Goal: Task Accomplishment & Management: Manage account settings

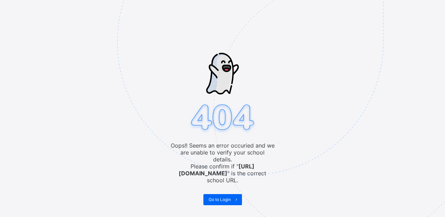
click at [216, 183] on img at bounding box center [298, 77] width 362 height 336
click at [226, 189] on img at bounding box center [298, 77] width 362 height 336
click at [222, 196] on img at bounding box center [298, 77] width 362 height 336
click at [213, 187] on img at bounding box center [298, 77] width 362 height 336
click at [215, 190] on img at bounding box center [298, 77] width 362 height 336
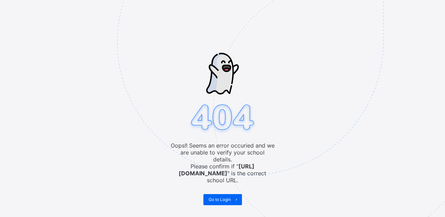
click at [215, 189] on div "Oops!! Seems an error occuried and we are unable to verify your school details.…" at bounding box center [222, 108] width 445 height 217
click at [212, 197] on span "Go to Login" at bounding box center [219, 199] width 22 height 5
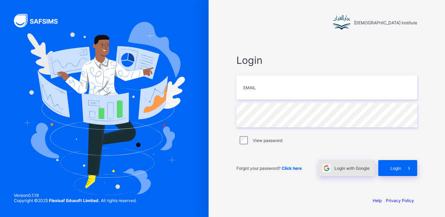
click at [333, 166] on span at bounding box center [326, 168] width 16 height 16
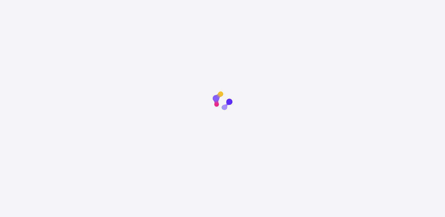
click at [230, 100] on circle at bounding box center [227, 105] width 11 height 11
click at [173, 115] on div at bounding box center [222, 101] width 217 height 29
drag, startPoint x: 256, startPoint y: 44, endPoint x: 230, endPoint y: 99, distance: 60.9
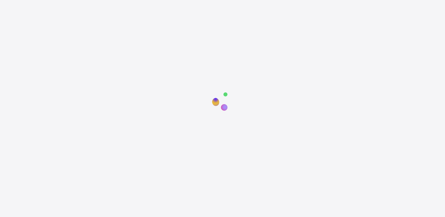
click at [230, 99] on html "New Update Available Hello there, You can install SAFSIMS on your device for ea…" at bounding box center [222, 152] width 445 height 304
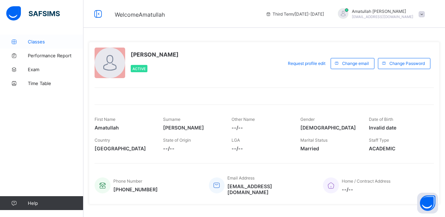
click at [46, 44] on span "Classes" at bounding box center [56, 42] width 56 height 6
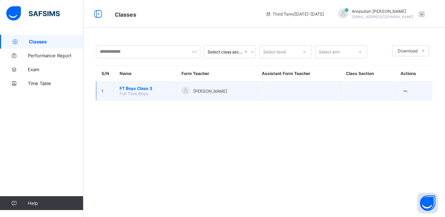
click at [145, 93] on span "Full Time Boys" at bounding box center [134, 93] width 28 height 5
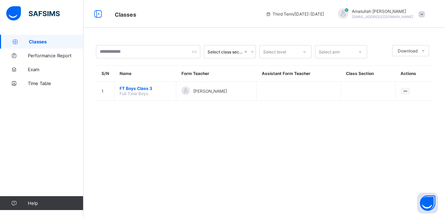
click at [171, 132] on div "Select class section Select level Select arm Download Pdf Report Excel Report S…" at bounding box center [263, 108] width 361 height 217
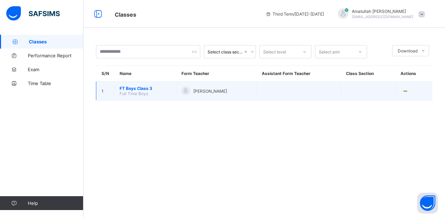
click at [141, 87] on span "FT Boys Class 3" at bounding box center [145, 88] width 51 height 5
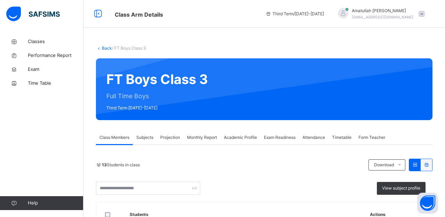
click at [285, 136] on span "Exam Readiness" at bounding box center [280, 137] width 32 height 6
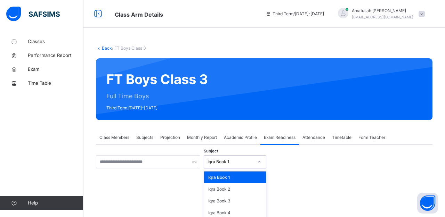
click at [259, 161] on div "option Iqra Book 1 focused, 1 of 8. 8 results available. Use Up and Down to cho…" at bounding box center [235, 161] width 63 height 13
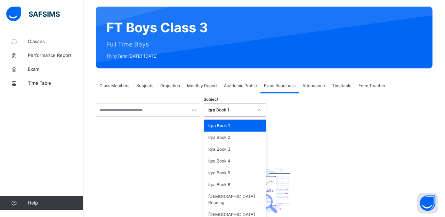
scroll to position [52, 0]
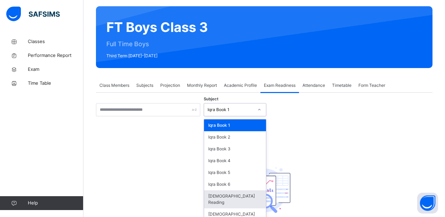
click at [245, 197] on div "Quran Reading" at bounding box center [235, 199] width 62 height 18
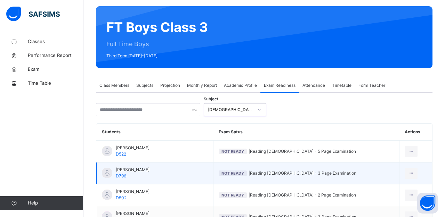
click at [295, 175] on span "Not Ready | Reading Qur'an - 3 Page Examination" at bounding box center [306, 173] width 175 height 6
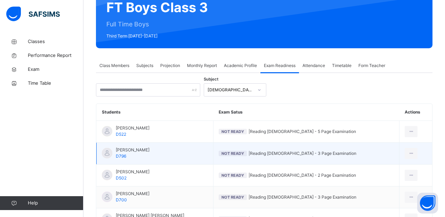
scroll to position [77, 0]
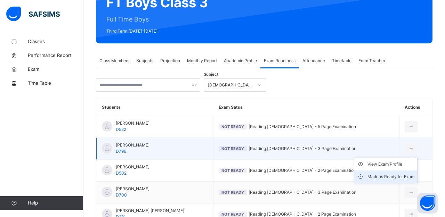
click at [384, 175] on div "Mark as Ready for Exam" at bounding box center [390, 176] width 47 height 7
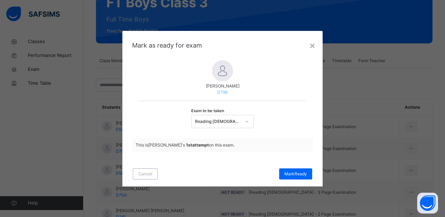
click at [246, 122] on icon at bounding box center [247, 121] width 4 height 7
click at [290, 122] on div "Exam to be taken Reading Qur'an - 3 Page Examination" at bounding box center [222, 116] width 167 height 31
click at [299, 171] on span "Mark Ready" at bounding box center [295, 174] width 23 height 6
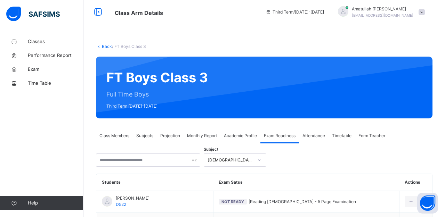
scroll to position [0, 0]
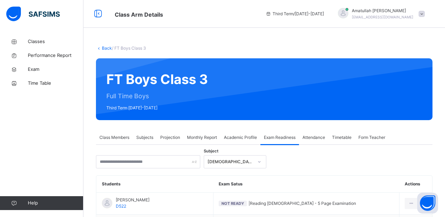
click at [170, 138] on span "Projection" at bounding box center [170, 137] width 20 height 6
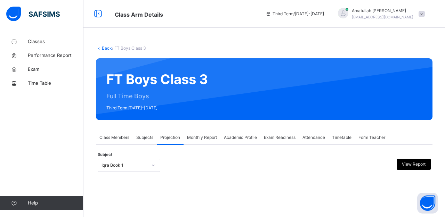
click at [115, 160] on div "Iqra Book 1" at bounding box center [129, 165] width 63 height 13
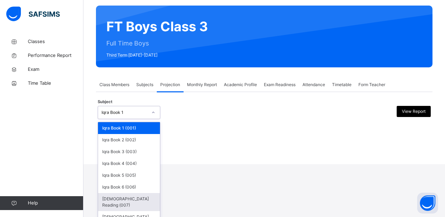
click at [139, 195] on div "Quran Reading (007)" at bounding box center [129, 202] width 62 height 18
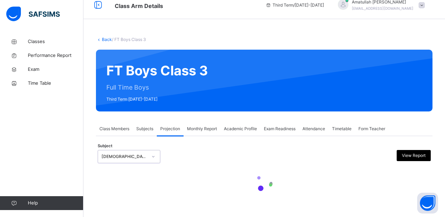
scroll to position [0, 0]
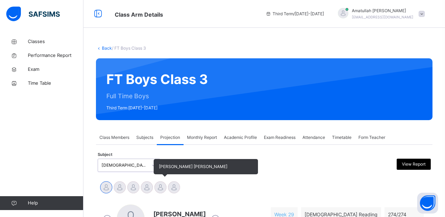
click at [162, 190] on div at bounding box center [160, 187] width 12 height 12
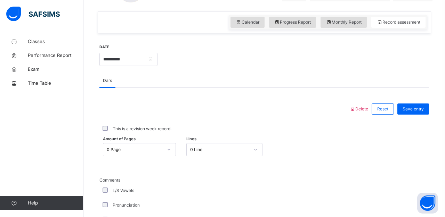
scroll to position [230, 0]
click at [123, 141] on span "Amount of Pages" at bounding box center [119, 139] width 33 height 6
click at [130, 149] on div "0 Page" at bounding box center [139, 149] width 73 height 13
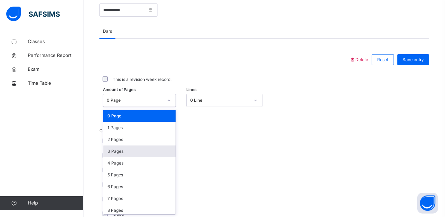
scroll to position [280, 0]
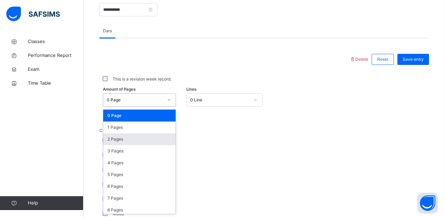
click at [139, 139] on div "2 Pages" at bounding box center [139, 139] width 72 height 12
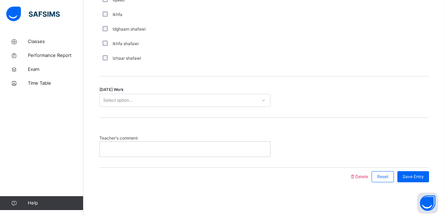
scroll to position [566, 0]
click at [183, 105] on div "Select option..." at bounding box center [178, 101] width 157 height 11
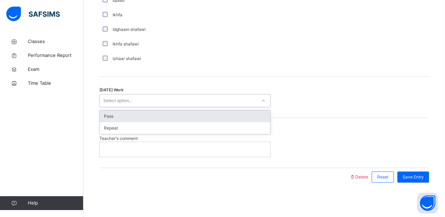
click at [184, 118] on div "Pass" at bounding box center [185, 116] width 170 height 12
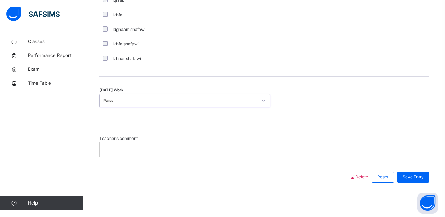
click at [247, 150] on p at bounding box center [185, 149] width 160 height 6
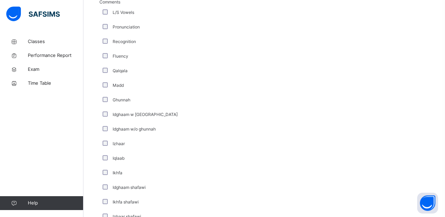
scroll to position [411, 0]
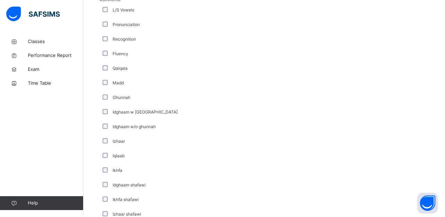
click at [151, 20] on div "Pronunciation" at bounding box center [186, 24] width 174 height 15
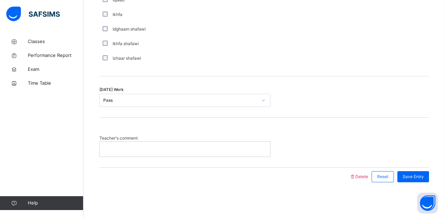
scroll to position [566, 0]
click at [182, 148] on p at bounding box center [185, 149] width 160 height 6
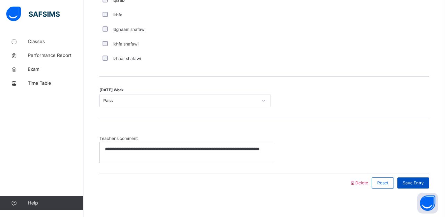
click at [423, 181] on span "Save Entry" at bounding box center [412, 183] width 21 height 6
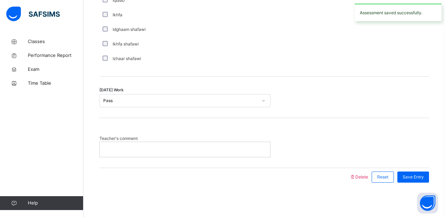
click at [214, 155] on div at bounding box center [185, 149] width 170 height 15
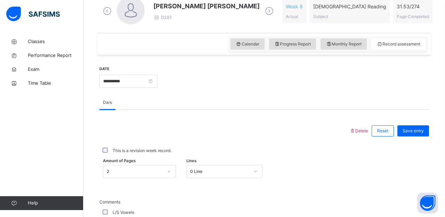
scroll to position [208, 0]
click at [414, 134] on div "Save entry" at bounding box center [413, 130] width 32 height 11
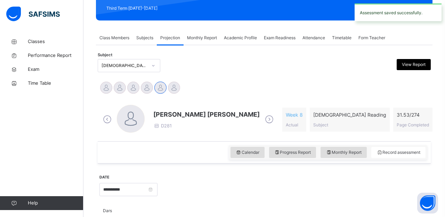
scroll to position [99, 0]
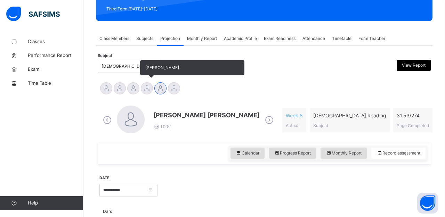
click at [146, 90] on div at bounding box center [147, 88] width 12 height 12
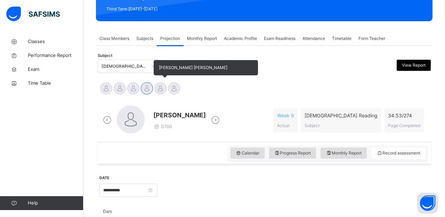
click at [159, 89] on div at bounding box center [160, 88] width 12 height 12
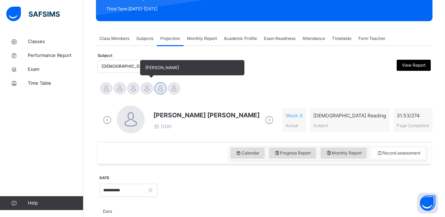
click at [143, 93] on div at bounding box center [147, 88] width 12 height 12
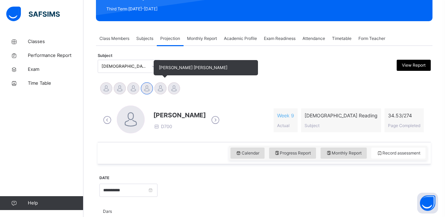
click at [156, 91] on div at bounding box center [160, 88] width 12 height 12
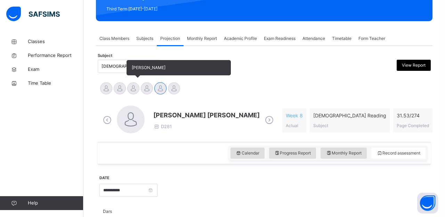
click at [136, 93] on div at bounding box center [133, 88] width 12 height 12
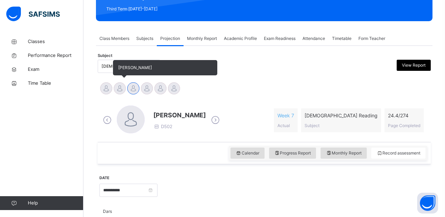
click at [123, 91] on div at bounding box center [120, 88] width 12 height 12
click at [109, 92] on div at bounding box center [106, 88] width 12 height 12
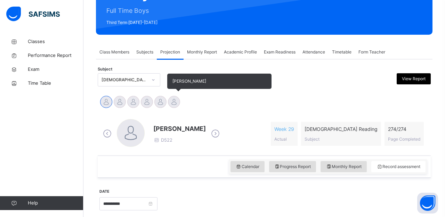
scroll to position [80, 0]
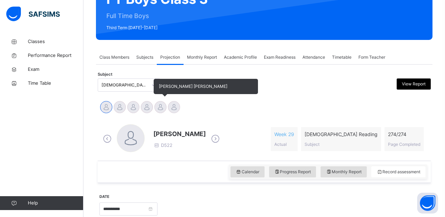
click at [158, 113] on div at bounding box center [160, 107] width 12 height 12
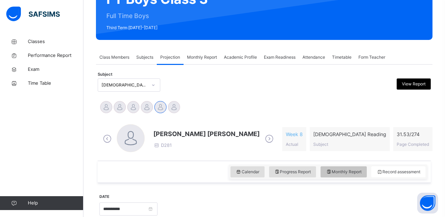
click at [338, 171] on span "Monthly Report" at bounding box center [344, 172] width 36 height 6
select select "****"
select select "*"
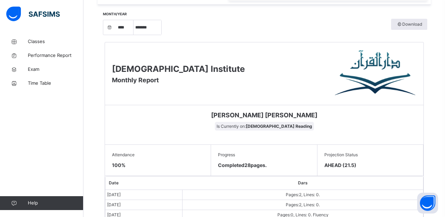
scroll to position [260, 0]
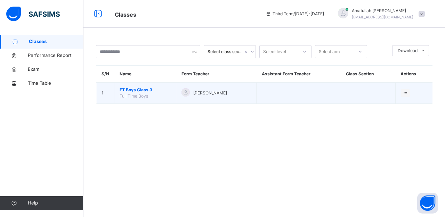
click at [196, 92] on span "Amatullah Ahmed" at bounding box center [210, 93] width 34 height 6
click at [220, 99] on td "Amatullah Ahmed" at bounding box center [216, 93] width 80 height 21
click at [158, 93] on td "FT Boys Class 3 Full Time Boys" at bounding box center [145, 93] width 62 height 21
click at [148, 94] on span "Full Time Boys" at bounding box center [134, 95] width 28 height 5
click at [144, 91] on span "FT Boys Class 3" at bounding box center [145, 90] width 51 height 6
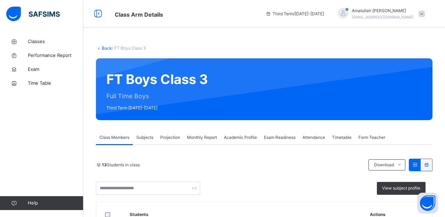
click at [173, 138] on span "Projection" at bounding box center [170, 137] width 20 height 6
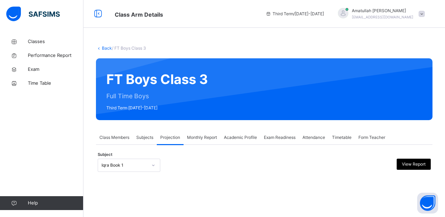
click at [132, 162] on div "Iqra Book 1" at bounding box center [129, 165] width 63 height 13
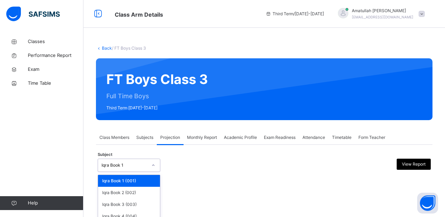
scroll to position [53, 0]
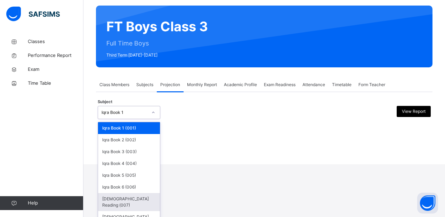
click at [133, 197] on div "Quran Reading (007)" at bounding box center [129, 202] width 62 height 18
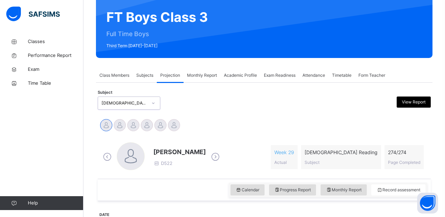
scroll to position [57, 0]
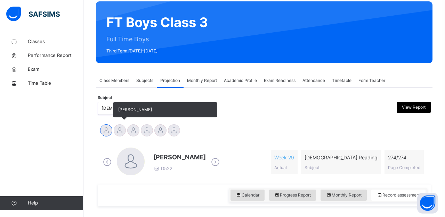
click at [120, 125] on div at bounding box center [120, 130] width 12 height 12
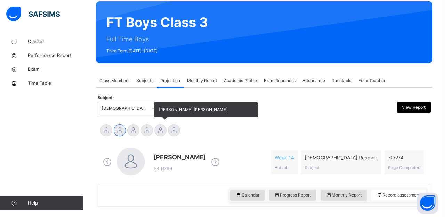
click at [162, 130] on div at bounding box center [160, 130] width 12 height 12
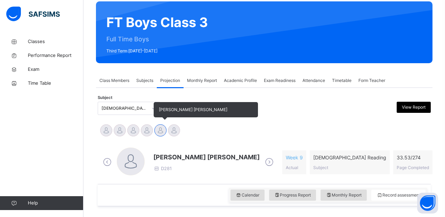
click at [162, 130] on div at bounding box center [160, 130] width 12 height 12
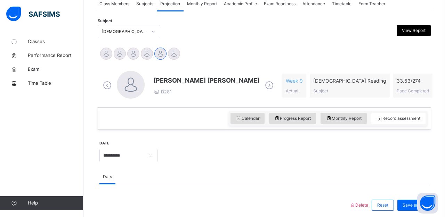
scroll to position [135, 0]
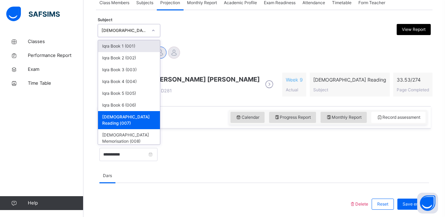
click at [112, 29] on div "Quran Reading (007)" at bounding box center [124, 30] width 46 height 6
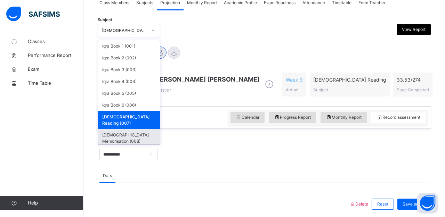
click at [122, 129] on div "Quran Memorisation (008)" at bounding box center [129, 138] width 62 height 18
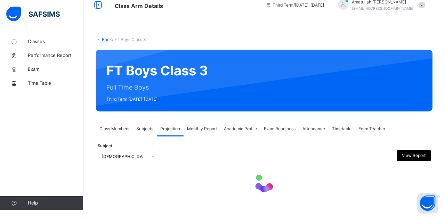
drag, startPoint x: 122, startPoint y: 128, endPoint x: 121, endPoint y: 135, distance: 7.4
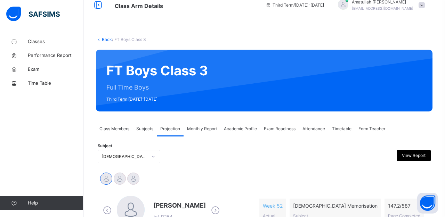
click at [185, 166] on div "Subject Quran Memorisation (008) View Report" at bounding box center [264, 157] width 333 height 20
click at [221, 208] on icon at bounding box center [215, 210] width 12 height 10
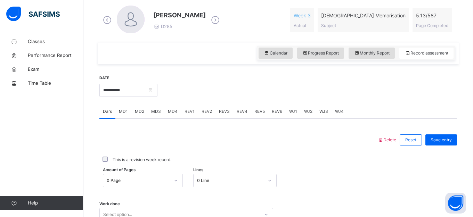
scroll to position [202, 0]
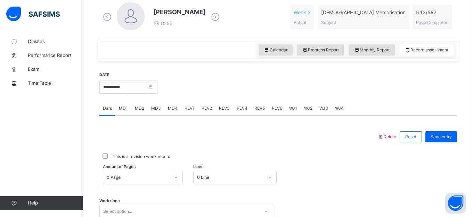
click at [174, 106] on span "MD4" at bounding box center [173, 108] width 10 height 6
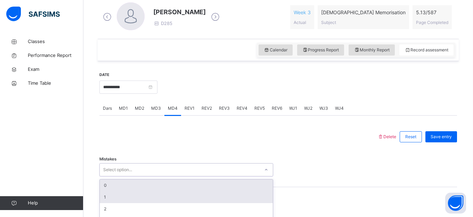
click at [121, 169] on div "option 0 focused, 1 of 7. 7 results available. Use Up and Down to choose option…" at bounding box center [186, 169] width 174 height 13
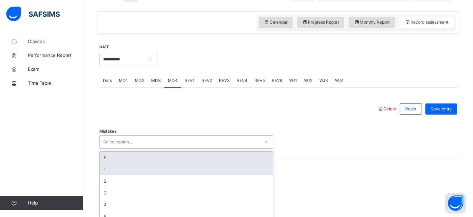
click at [121, 169] on div "0 1 2 3 4 5 6" at bounding box center [186, 193] width 173 height 83
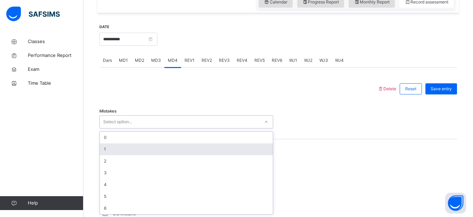
scroll to position [250, 0]
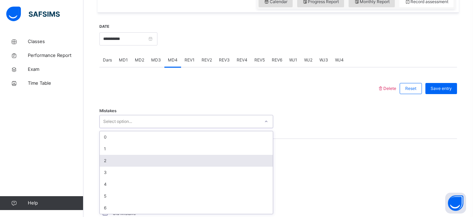
click at [117, 162] on div "2" at bounding box center [186, 161] width 173 height 12
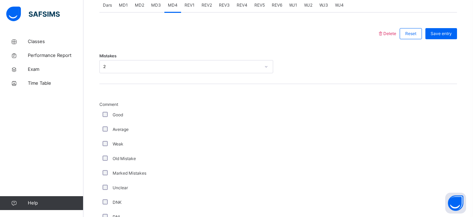
scroll to position [346, 0]
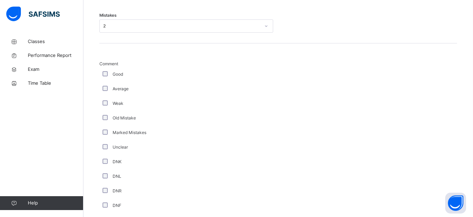
click at [108, 133] on div "Marked Mistakes" at bounding box center [186, 133] width 170 height 6
click at [104, 151] on div "Unclear" at bounding box center [186, 147] width 174 height 15
click at [107, 156] on div "DNK" at bounding box center [186, 162] width 174 height 15
click at [105, 158] on div "DNK" at bounding box center [186, 162] width 174 height 15
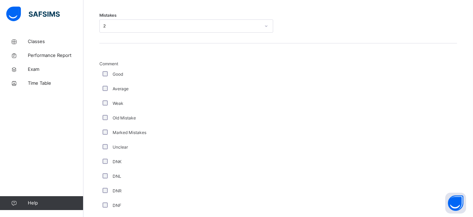
click at [106, 135] on div "Marked Mistakes" at bounding box center [186, 133] width 170 height 6
click at [106, 106] on div "Weak" at bounding box center [186, 103] width 170 height 6
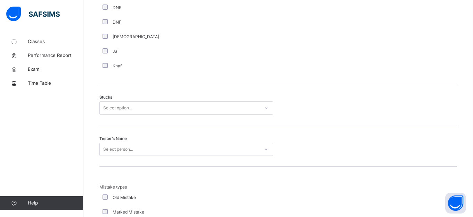
scroll to position [531, 0]
drag, startPoint x: 214, startPoint y: 71, endPoint x: 170, endPoint y: 109, distance: 59.1
click at [170, 109] on div "Delete Reset Save entry Mistakes 2 Comment Good Average Weak Old Mistake Marked…" at bounding box center [277, 80] width 357 height 562
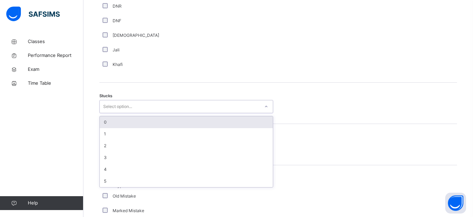
click at [170, 109] on div "Select option..." at bounding box center [180, 106] width 160 height 11
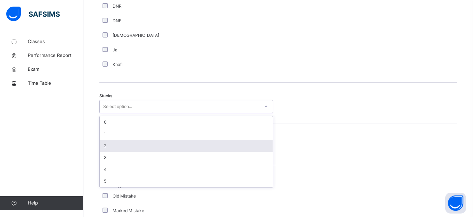
click at [115, 146] on div "2" at bounding box center [186, 146] width 173 height 12
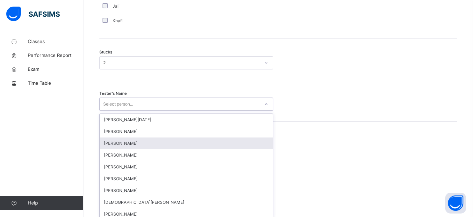
click at [115, 111] on div "option Hamzah Nawabi focused, 3 of 88. 88 results available. Use Up and Down to…" at bounding box center [186, 104] width 174 height 13
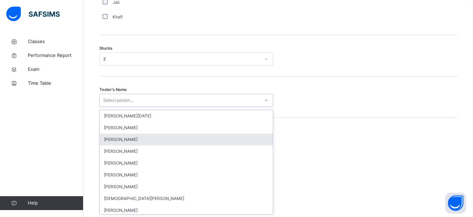
scroll to position [579, 0]
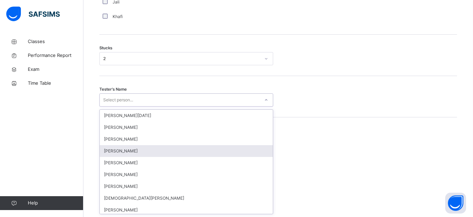
type input "*"
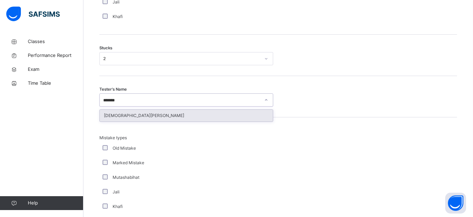
type input "*******"
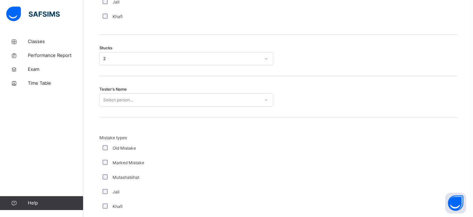
drag, startPoint x: 103, startPoint y: 103, endPoint x: 103, endPoint y: 107, distance: 3.8
click at [105, 128] on div "Delete Reset Save entry Mistakes 2 Comment Good Average Weak Old Mistake Marked…" at bounding box center [277, 32] width 357 height 562
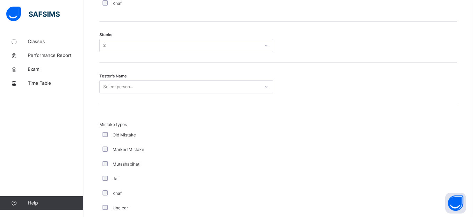
scroll to position [593, 0]
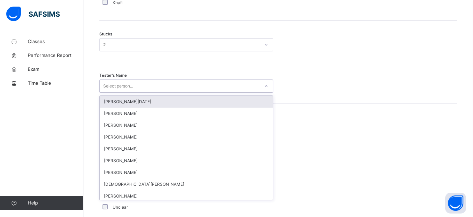
click at [118, 83] on div "Select person..." at bounding box center [118, 86] width 30 height 13
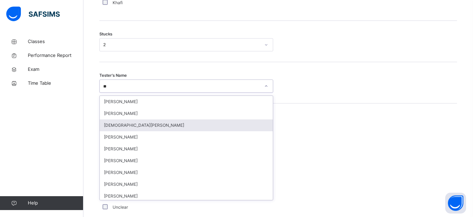
type input "*"
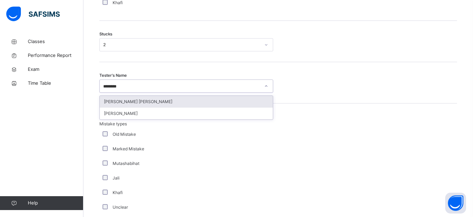
type input "********"
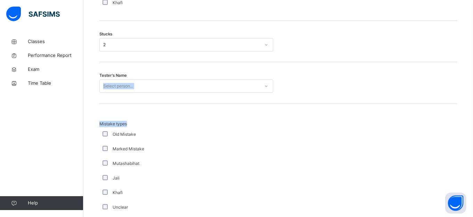
drag, startPoint x: 145, startPoint y: 125, endPoint x: 153, endPoint y: 80, distance: 46.0
click at [153, 80] on div "Delete Reset Save entry Mistakes 2 Comment Good Average Weak Old Mistake Marked…" at bounding box center [277, 18] width 357 height 562
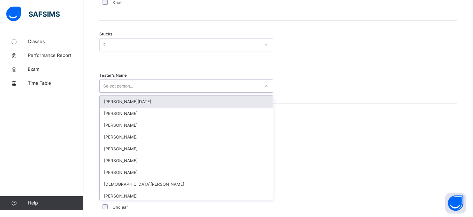
click at [153, 80] on div "Select person..." at bounding box center [186, 86] width 174 height 13
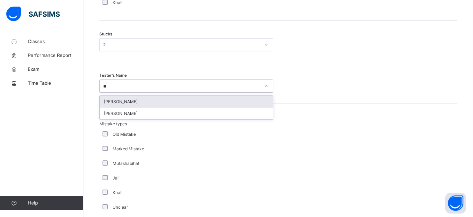
type input "*"
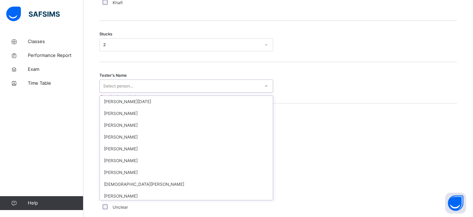
type input "*"
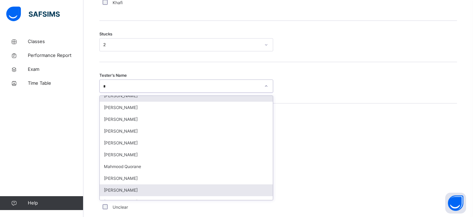
scroll to position [337, 0]
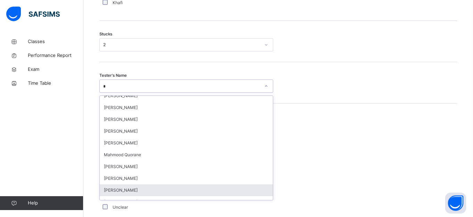
click at [123, 192] on div "Muhammad Omar Khan" at bounding box center [186, 190] width 173 height 12
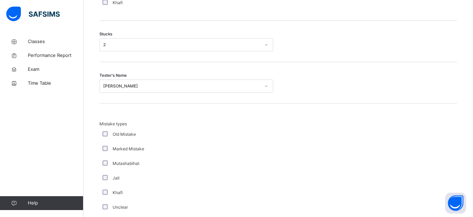
click at [123, 192] on div "Khafi" at bounding box center [186, 193] width 170 height 6
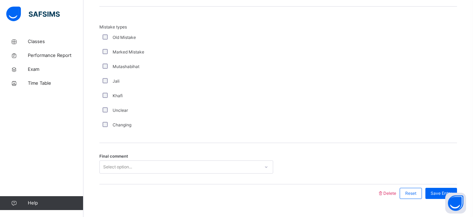
scroll to position [694, 0]
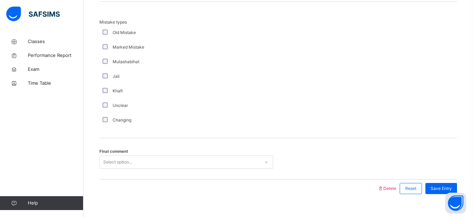
drag, startPoint x: 234, startPoint y: 151, endPoint x: 158, endPoint y: 164, distance: 77.2
click at [158, 164] on div "Final comment Select option..." at bounding box center [277, 158] width 357 height 41
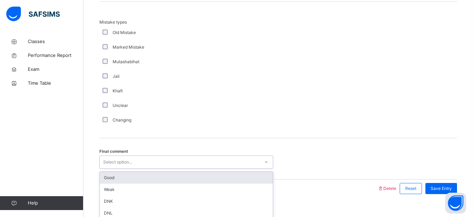
scroll to position [706, 0]
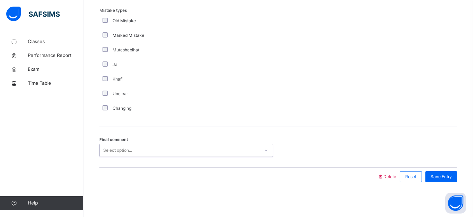
click at [135, 157] on div "Select option..." at bounding box center [186, 150] width 174 height 13
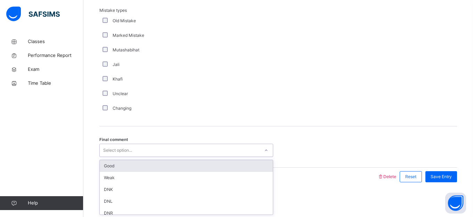
click at [135, 157] on div "Select option..." at bounding box center [186, 150] width 174 height 13
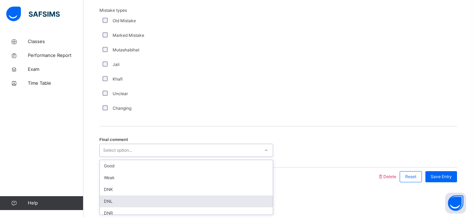
click at [126, 198] on div "DNL" at bounding box center [186, 202] width 173 height 12
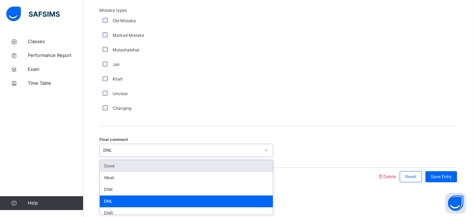
click at [169, 152] on div "DNL" at bounding box center [181, 150] width 157 height 6
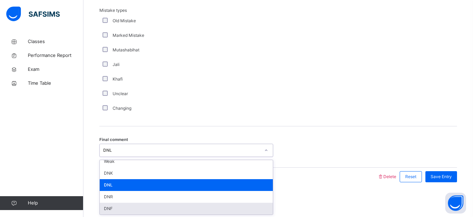
scroll to position [0, 0]
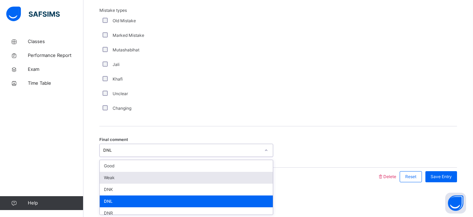
click at [113, 175] on div "Weak" at bounding box center [186, 178] width 173 height 12
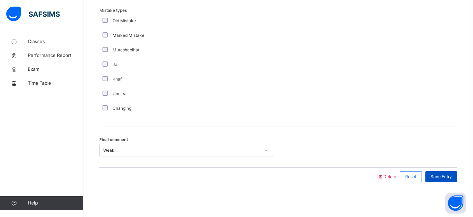
click at [430, 174] on span "Save Entry" at bounding box center [440, 177] width 21 height 6
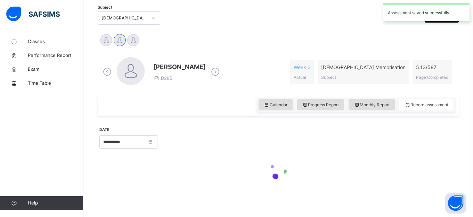
scroll to position [147, 0]
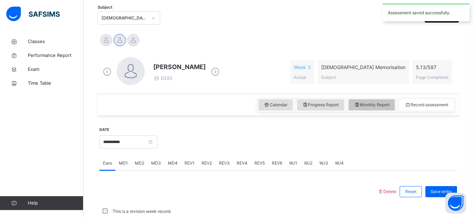
click at [370, 108] on div "Monthly Report" at bounding box center [371, 104] width 46 height 11
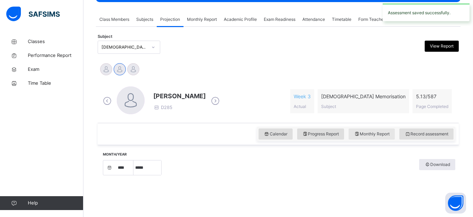
select select "*"
select select "****"
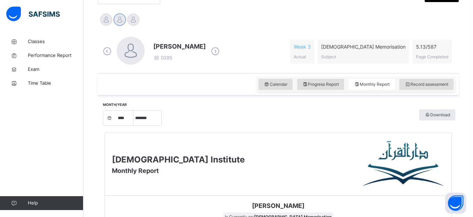
scroll to position [149, 0]
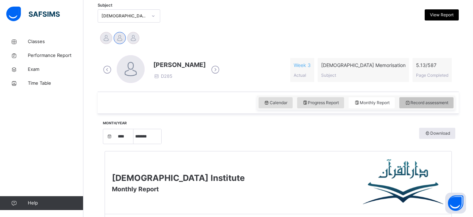
click at [414, 103] on span "Record assessment" at bounding box center [426, 103] width 44 height 6
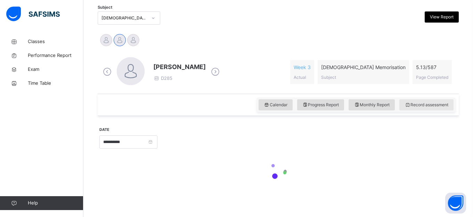
scroll to position [118, 0]
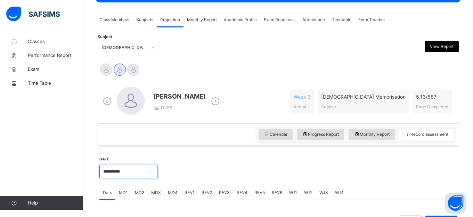
click at [146, 166] on input "**********" at bounding box center [128, 171] width 58 height 13
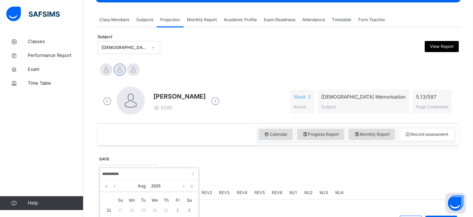
click at [211, 73] on div "Abubakr Adem Ali Ahmed Selami Ibrahim Haydar" at bounding box center [277, 70] width 357 height 15
click at [212, 73] on div "Abubakr Adem Ali Ahmed Selami Ibrahim Haydar" at bounding box center [277, 70] width 357 height 15
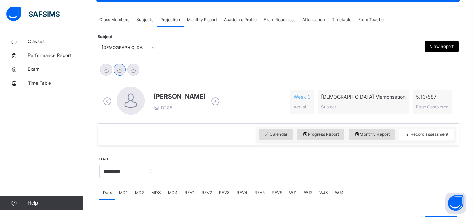
click at [212, 73] on div "Abubakr Adem Ali Ahmed Selami Ibrahim Haydar" at bounding box center [277, 70] width 357 height 15
click at [209, 72] on div "Abubakr Adem Ali Ahmed Selami Ibrahim Haydar" at bounding box center [277, 70] width 357 height 15
drag, startPoint x: 209, startPoint y: 72, endPoint x: 302, endPoint y: 47, distance: 96.8
click at [221, 72] on div "Abubakr Adem Ali Ahmed Selami Ibrahim Haydar" at bounding box center [277, 70] width 357 height 15
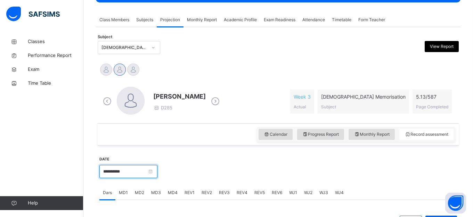
click at [122, 172] on input "**********" at bounding box center [128, 171] width 58 height 13
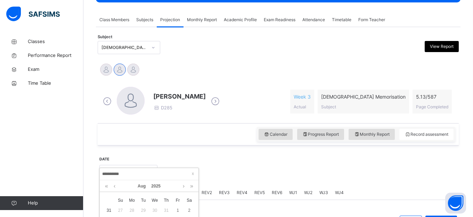
click at [156, 174] on input "**********" at bounding box center [149, 174] width 94 height 8
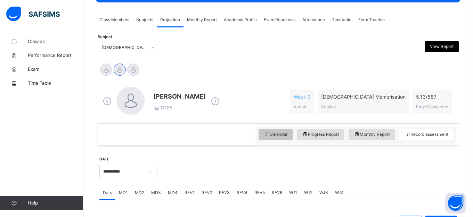
click at [264, 136] on icon at bounding box center [267, 134] width 6 height 6
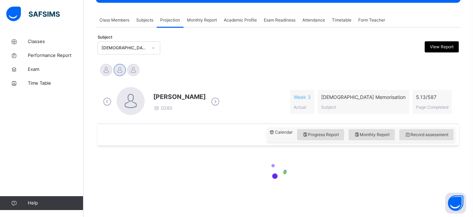
scroll to position [117, 0]
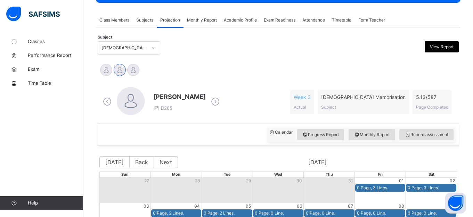
click at [421, 141] on div "Calendar Progress Report Monthly Report Record assessment" at bounding box center [361, 134] width 188 height 15
click at [422, 128] on div "Calendar Progress Report Monthly Report Record assessment" at bounding box center [361, 134] width 188 height 15
drag, startPoint x: 471, startPoint y: 120, endPoint x: 450, endPoint y: 120, distance: 21.9
click at [444, 120] on div "Back / FT Boys Class 3 FT Boys Class 3 Full Time Boys Third Term 2024-2025 Clas…" at bounding box center [277, 139] width 389 height 444
click at [444, 120] on div "Ahmed Selami D285 Week 3 Actual Quran Memorisation Subject 5.13 / 587 Page Comp…" at bounding box center [277, 102] width 357 height 40
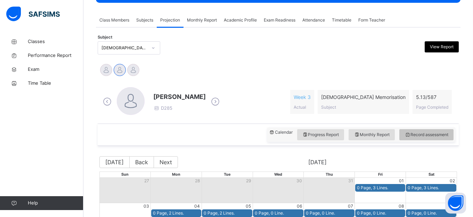
click at [428, 136] on span "Record assessment" at bounding box center [426, 135] width 44 height 6
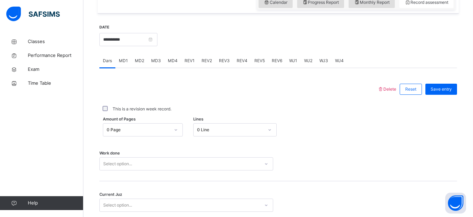
scroll to position [252, 0]
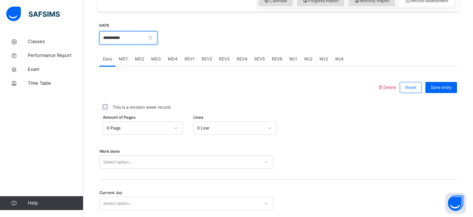
click at [135, 36] on input "**********" at bounding box center [128, 37] width 58 height 13
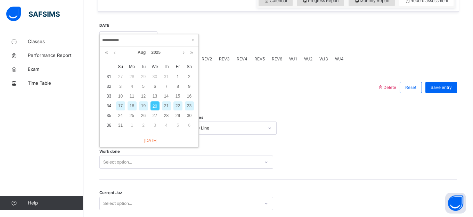
click at [144, 103] on div "19" at bounding box center [143, 105] width 9 height 9
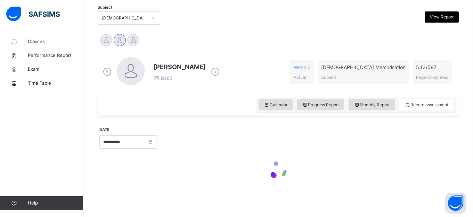
type input "**********"
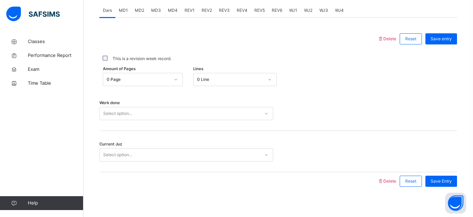
scroll to position [305, 0]
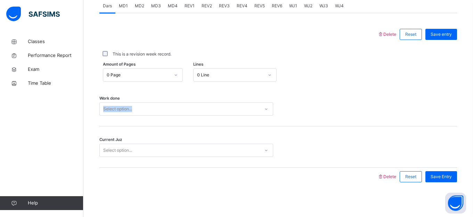
drag, startPoint x: 123, startPoint y: 118, endPoint x: 116, endPoint y: 108, distance: 12.3
click at [116, 106] on div "Work done Select option..." at bounding box center [277, 105] width 357 height 41
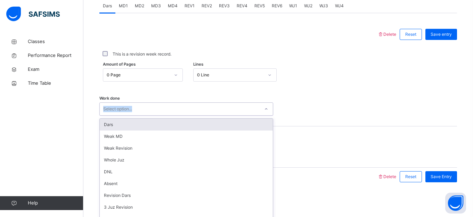
click at [202, 108] on div "Select option..." at bounding box center [180, 109] width 160 height 11
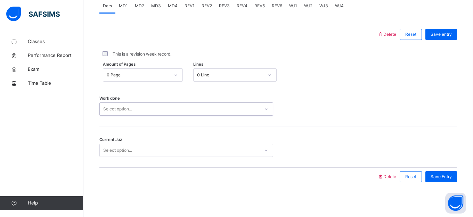
click at [203, 108] on div "Select option..." at bounding box center [180, 109] width 160 height 11
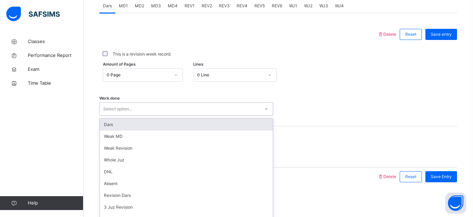
click at [203, 108] on div "Select option..." at bounding box center [180, 109] width 160 height 11
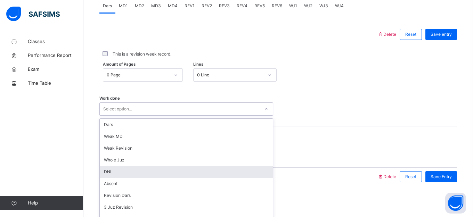
click at [108, 170] on div "DNL" at bounding box center [186, 172] width 173 height 12
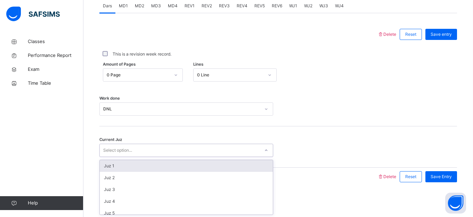
click at [117, 153] on div "Select option..." at bounding box center [117, 150] width 29 height 13
type input "******"
click at [116, 166] on div "Juz 26" at bounding box center [186, 166] width 173 height 12
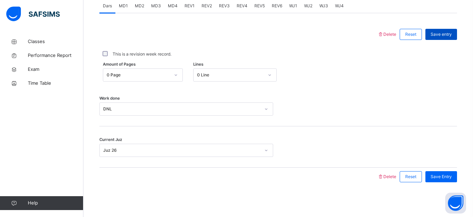
click at [444, 33] on span "Save entry" at bounding box center [440, 34] width 21 height 6
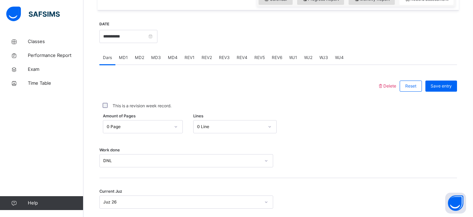
scroll to position [276, 0]
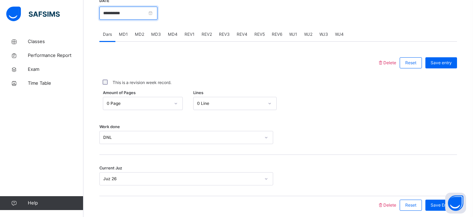
click at [157, 14] on input "**********" at bounding box center [128, 13] width 58 height 13
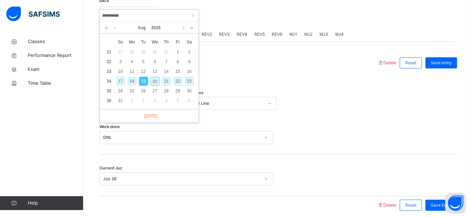
click at [151, 119] on div "Today" at bounding box center [149, 116] width 99 height 14
click at [150, 116] on link "Today" at bounding box center [149, 116] width 17 height 6
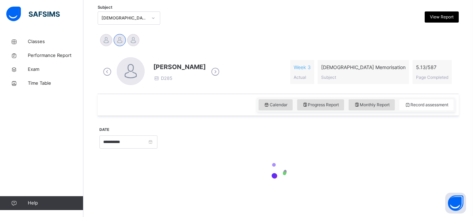
type input "**********"
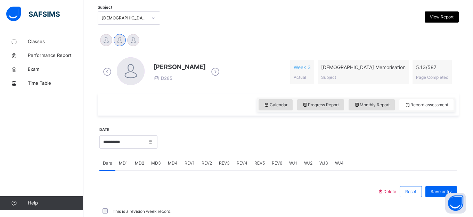
click at [357, 98] on div "Calendar Progress Report Monthly Report Record assessment" at bounding box center [356, 105] width 198 height 15
click at [381, 88] on div "Ahmed Selami D285 Week 3 Actual Quran Memorisation Subject 5.13 / 587 Page Comp…" at bounding box center [277, 72] width 357 height 40
click at [373, 108] on div "Monthly Report" at bounding box center [371, 104] width 46 height 11
select select "****"
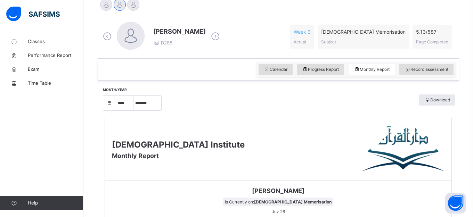
scroll to position [180, 0]
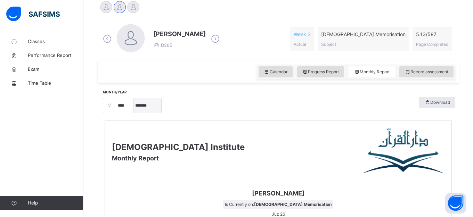
select select "*"
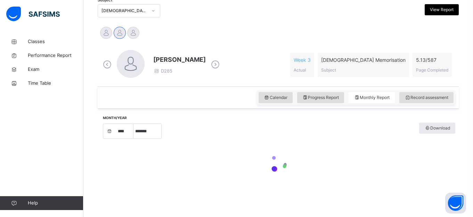
scroll to position [155, 0]
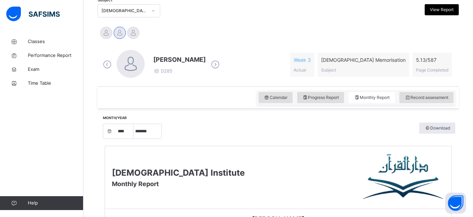
click at [197, 127] on div "Month/Year **** **** **** **** **** **** **** **** **** **** **** **** **** ***…" at bounding box center [278, 131] width 354 height 16
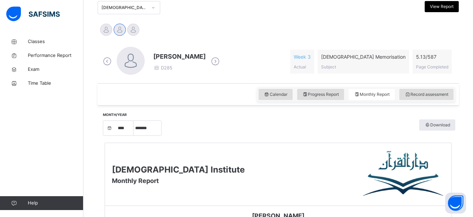
scroll to position [153, 0]
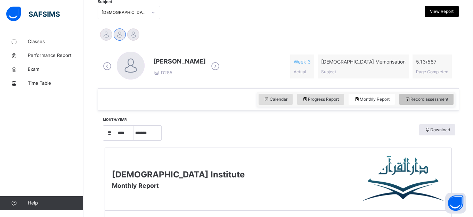
click at [403, 100] on div "Record assessment" at bounding box center [426, 99] width 54 height 11
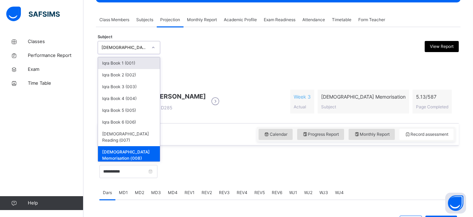
click at [114, 52] on div "Quran Memorisation (008)" at bounding box center [122, 47] width 49 height 11
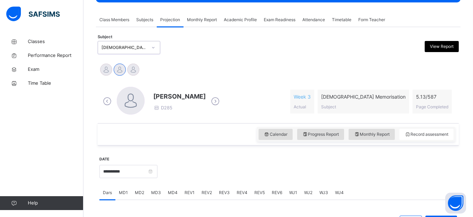
click at [114, 52] on div "Quran Memorisation (008)" at bounding box center [122, 47] width 49 height 11
click at [117, 41] on div "Subject option Quran Memorisation (008), selected. 0 results available. Select …" at bounding box center [278, 48] width 361 height 20
click at [118, 44] on div "Quran Memorisation (008)" at bounding box center [122, 47] width 49 height 11
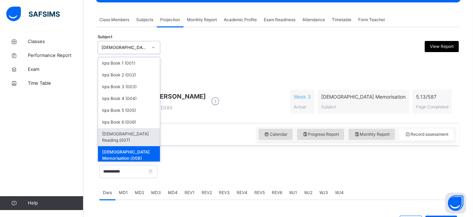
click at [182, 119] on div "Ahmed Selami D285 Week 3 Actual Quran Memorisation Subject 5.13 / 587 Page Comp…" at bounding box center [277, 102] width 357 height 40
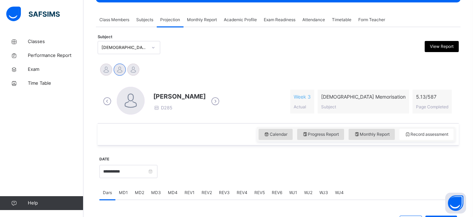
click at [200, 141] on div "Calendar Progress Report Monthly Report Record assessment" at bounding box center [278, 134] width 361 height 22
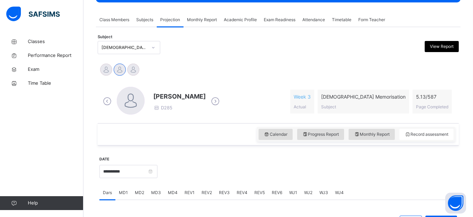
click at [200, 141] on div "Calendar Progress Report Monthly Report Record assessment" at bounding box center [278, 134] width 361 height 22
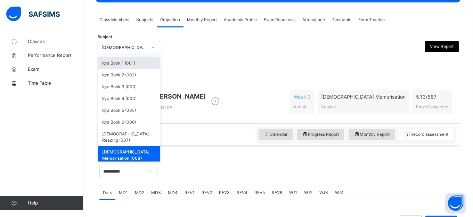
click at [148, 42] on div at bounding box center [153, 47] width 12 height 11
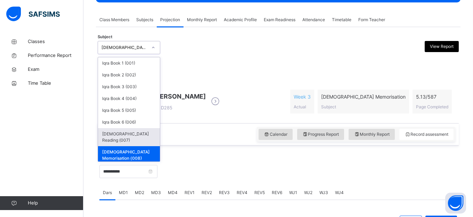
click at [132, 134] on div "Quran Reading (007)" at bounding box center [129, 137] width 62 height 18
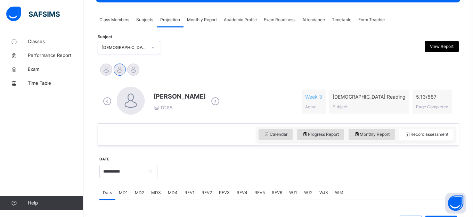
scroll to position [9, 0]
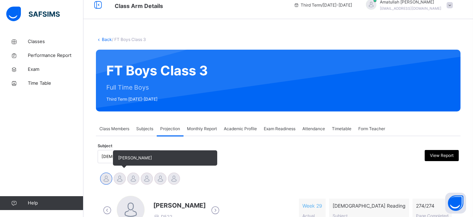
click at [122, 175] on div at bounding box center [120, 179] width 12 height 12
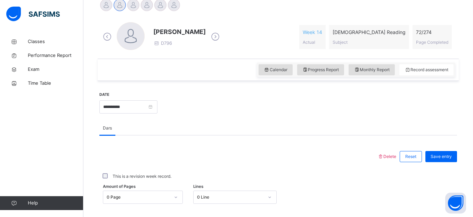
scroll to position [182, 0]
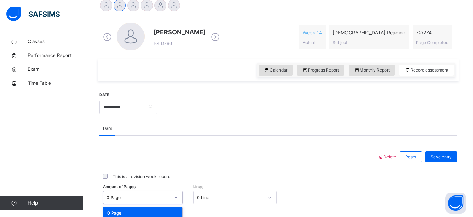
click at [152, 196] on div "option 0 Page focused, 1 of 275. 275 results available. Use Up and Down to choo…" at bounding box center [143, 197] width 80 height 13
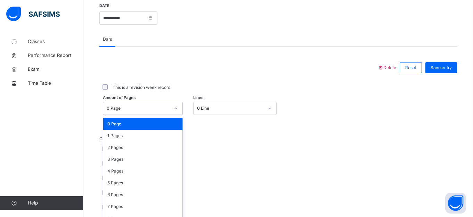
scroll to position [280, 0]
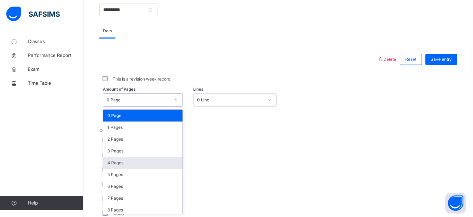
click at [136, 160] on div "4 Pages" at bounding box center [142, 163] width 79 height 12
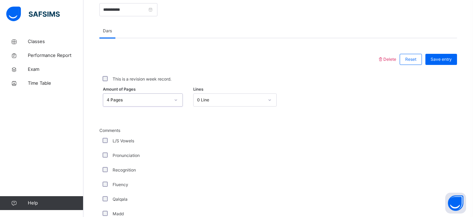
click at [154, 187] on div "Fluency" at bounding box center [186, 185] width 170 height 6
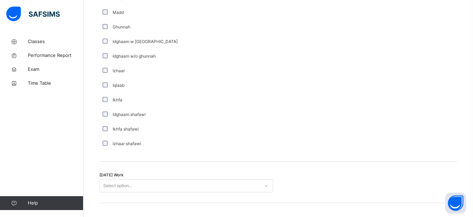
scroll to position [489, 0]
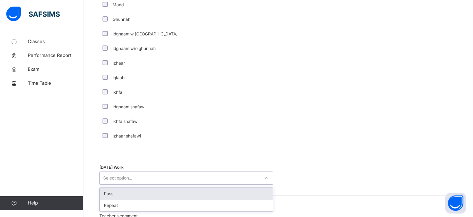
click at [204, 184] on div "Select option..." at bounding box center [186, 178] width 174 height 13
click at [193, 191] on div "Pass" at bounding box center [186, 194] width 173 height 12
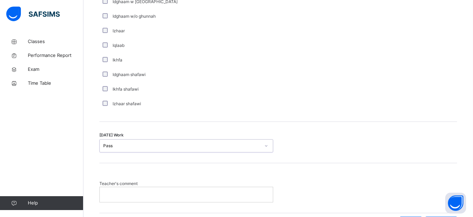
scroll to position [521, 0]
click at [193, 191] on p at bounding box center [186, 194] width 163 height 6
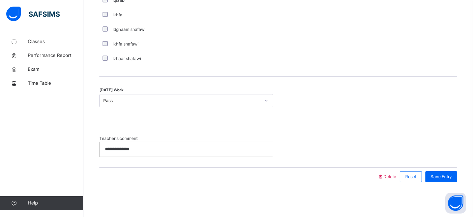
scroll to position [566, 0]
click at [433, 173] on div "Save Entry" at bounding box center [441, 176] width 32 height 11
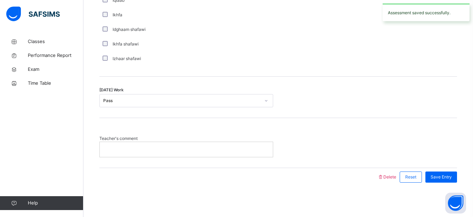
click at [139, 150] on p at bounding box center [186, 149] width 163 height 6
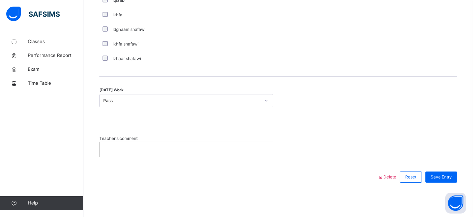
click at [188, 100] on div "Pass" at bounding box center [181, 101] width 157 height 6
click at [184, 146] on div at bounding box center [186, 149] width 173 height 15
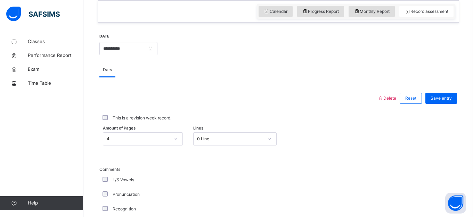
scroll to position [241, 0]
click at [435, 96] on span "Save entry" at bounding box center [440, 98] width 21 height 6
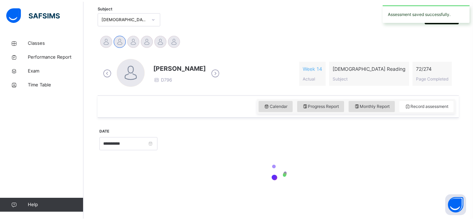
scroll to position [147, 0]
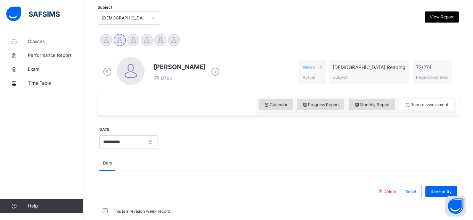
click at [36, 40] on span "Classes" at bounding box center [56, 41] width 56 height 7
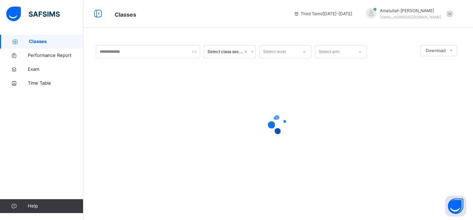
click at [36, 42] on span "Classes" at bounding box center [56, 41] width 55 height 7
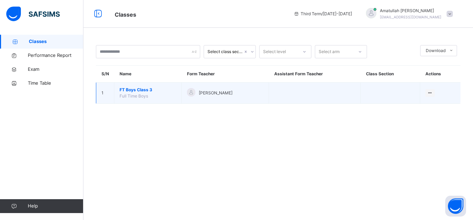
click at [157, 90] on span "FT Boys Class 3" at bounding box center [148, 90] width 57 height 6
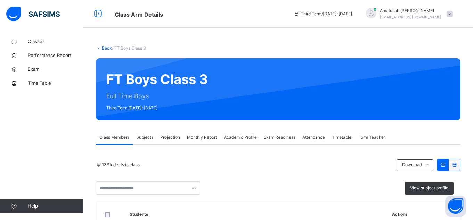
click at [323, 139] on span "Attendance" at bounding box center [313, 137] width 23 height 6
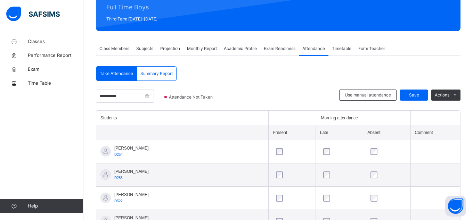
scroll to position [88, 0]
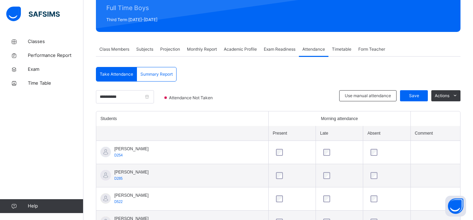
click at [109, 47] on span "Class Members" at bounding box center [114, 49] width 30 height 6
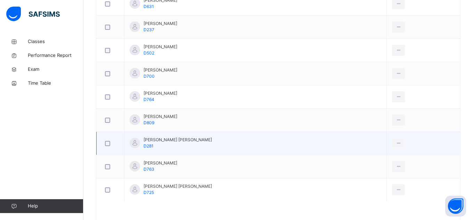
scroll to position [330, 0]
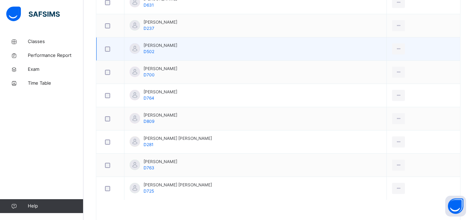
drag, startPoint x: 163, startPoint y: 28, endPoint x: 163, endPoint y: 42, distance: 13.6
click at [163, 42] on tbody "Abubakr Adem Ali D254 Ahmed Selami D285 Aminah Cruse D522 Ammar Osman D796 Hasa…" at bounding box center [279, 49] width 364 height 303
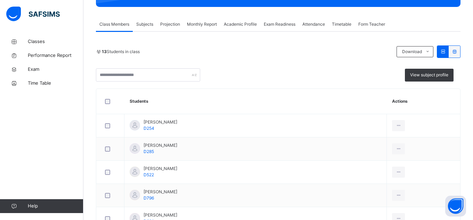
scroll to position [109, 0]
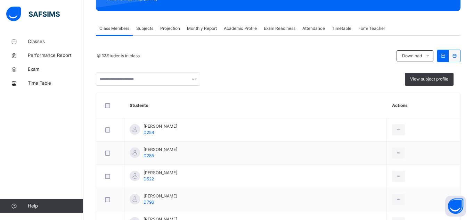
click at [170, 28] on span "Projection" at bounding box center [170, 28] width 20 height 6
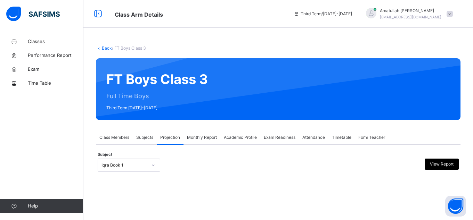
scroll to position [0, 0]
click at [312, 137] on span "Attendance" at bounding box center [313, 137] width 23 height 6
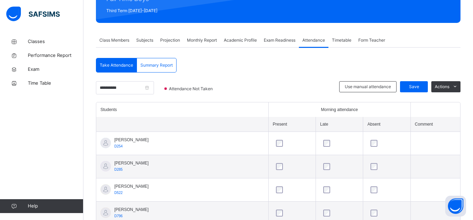
scroll to position [96, 0]
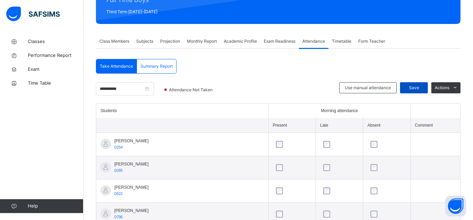
click at [405, 89] on span "Save" at bounding box center [413, 88] width 17 height 6
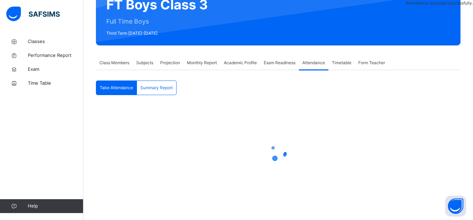
scroll to position [75, 0]
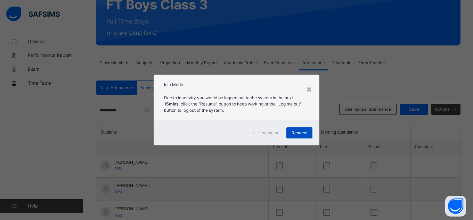
click at [307, 135] on span "Resume" at bounding box center [299, 133] width 16 height 6
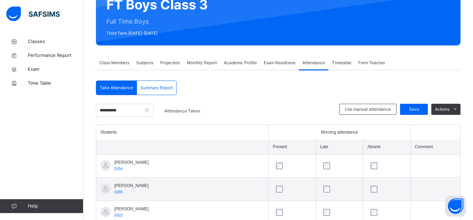
click at [163, 63] on span "Projection" at bounding box center [170, 63] width 20 height 6
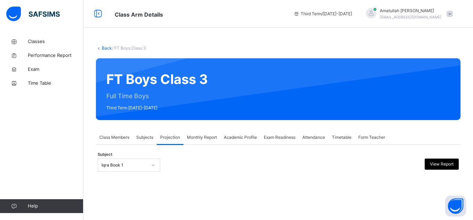
scroll to position [0, 0]
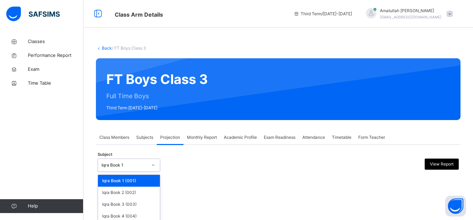
click at [127, 163] on div "option Iqra Book 1 (001) focused, 1 of 8. 8 results available. Use Up and Down …" at bounding box center [129, 165] width 63 height 13
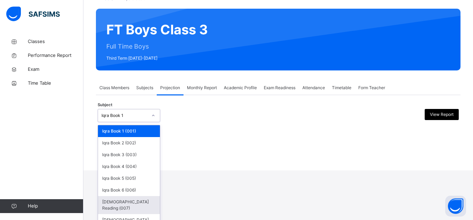
click at [136, 199] on div "Quran Reading (007)" at bounding box center [129, 205] width 62 height 18
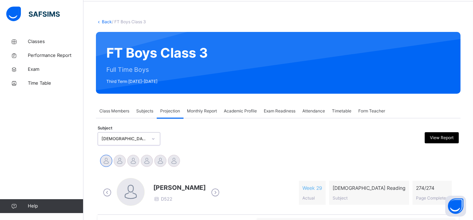
scroll to position [27, 0]
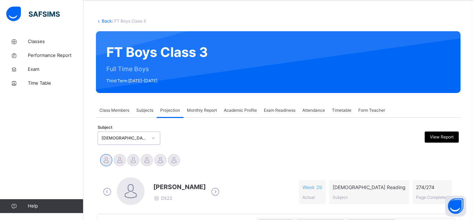
click at [211, 196] on icon at bounding box center [215, 192] width 12 height 10
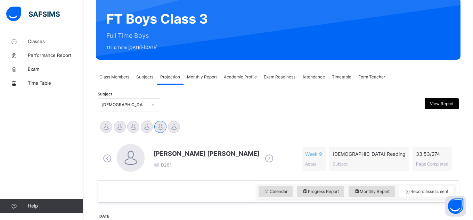
scroll to position [61, 0]
